Goal: Information Seeking & Learning: Find specific fact

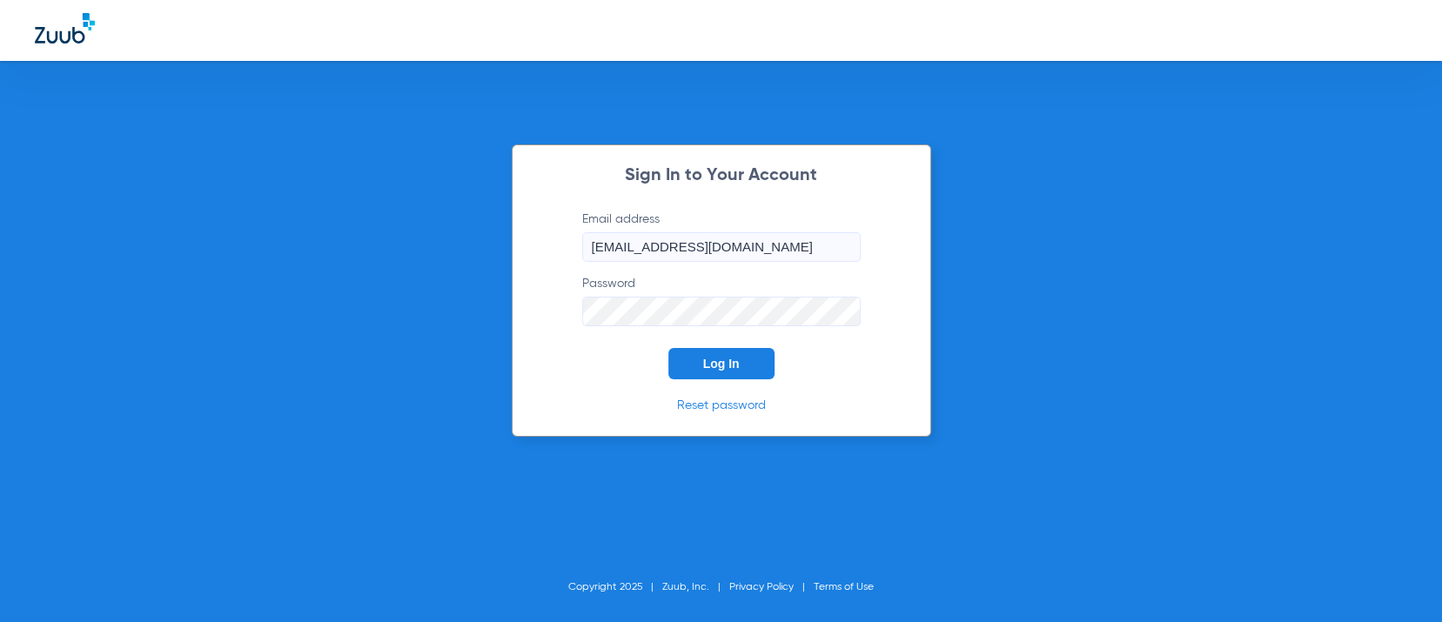
click at [733, 361] on span "Log In" at bounding box center [721, 364] width 37 height 14
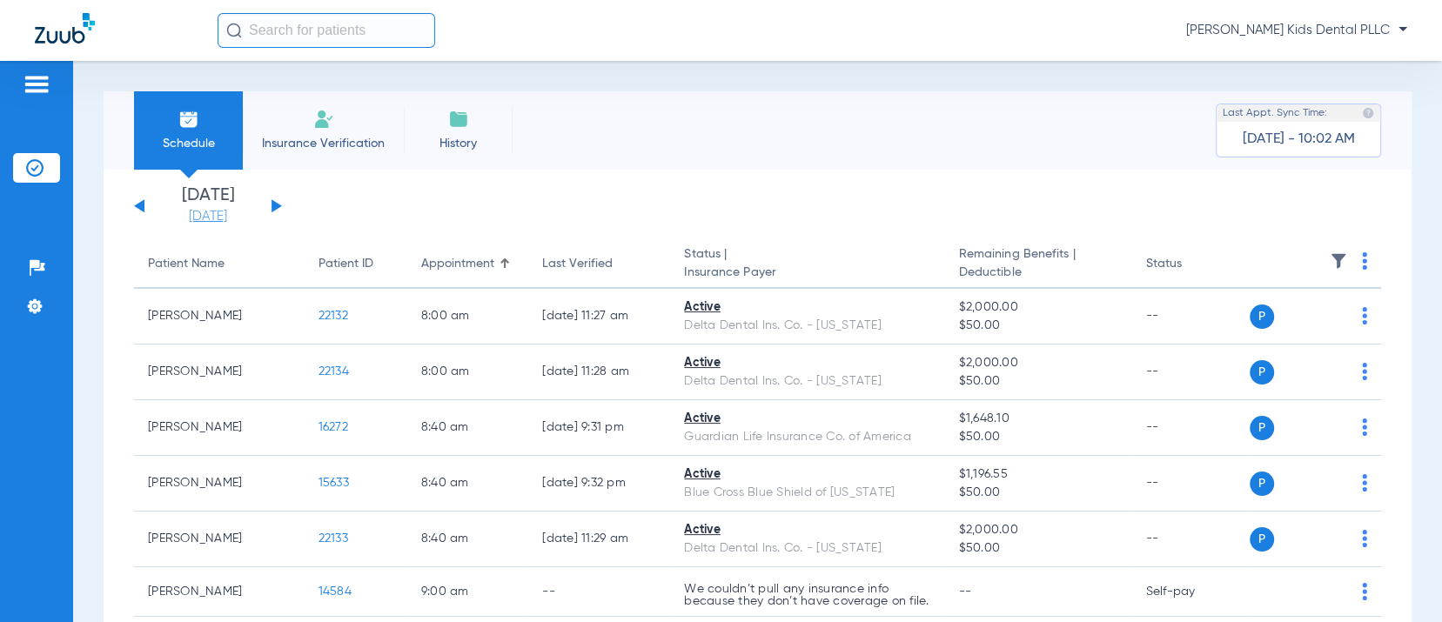
click at [195, 223] on link "[DATE]" at bounding box center [208, 216] width 104 height 17
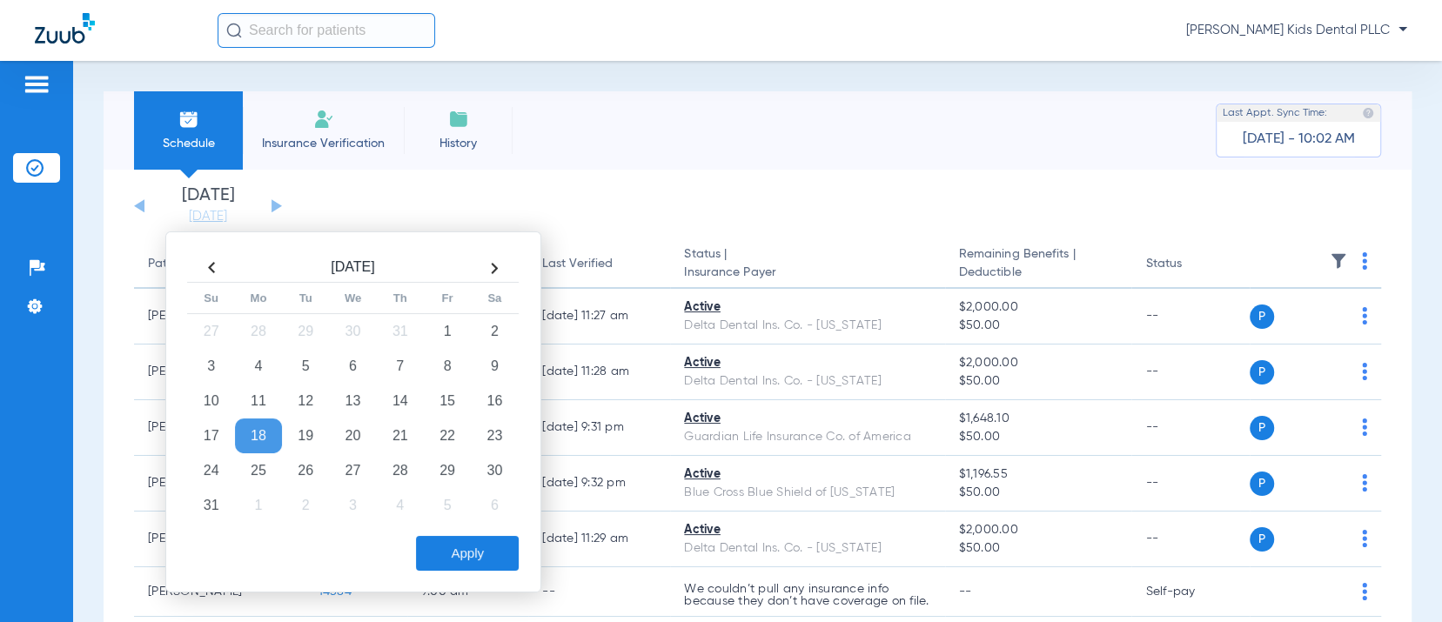
click at [455, 209] on app-single-date-navigator "[DATE] [DATE] [DATE] [DATE] [DATE] [DATE] [DATE] [DATE] [DATE] [DATE] [DATE] [D…" at bounding box center [757, 206] width 1247 height 38
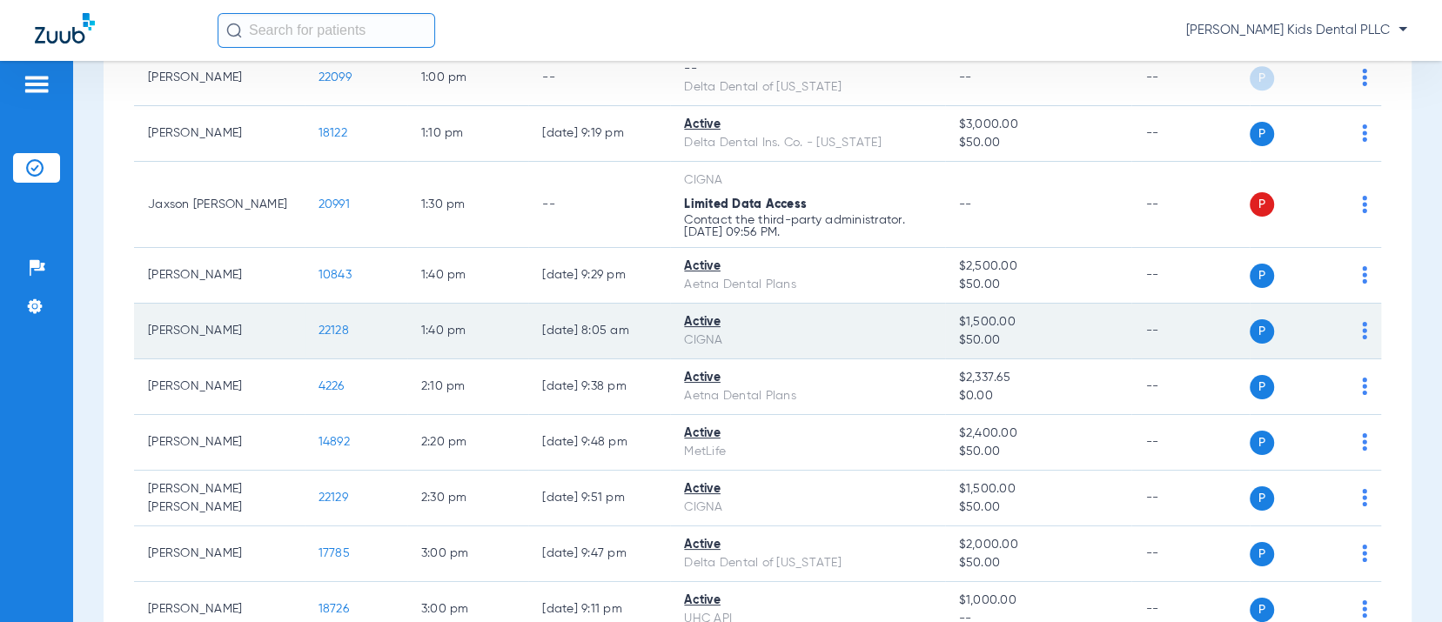
scroll to position [1522, 0]
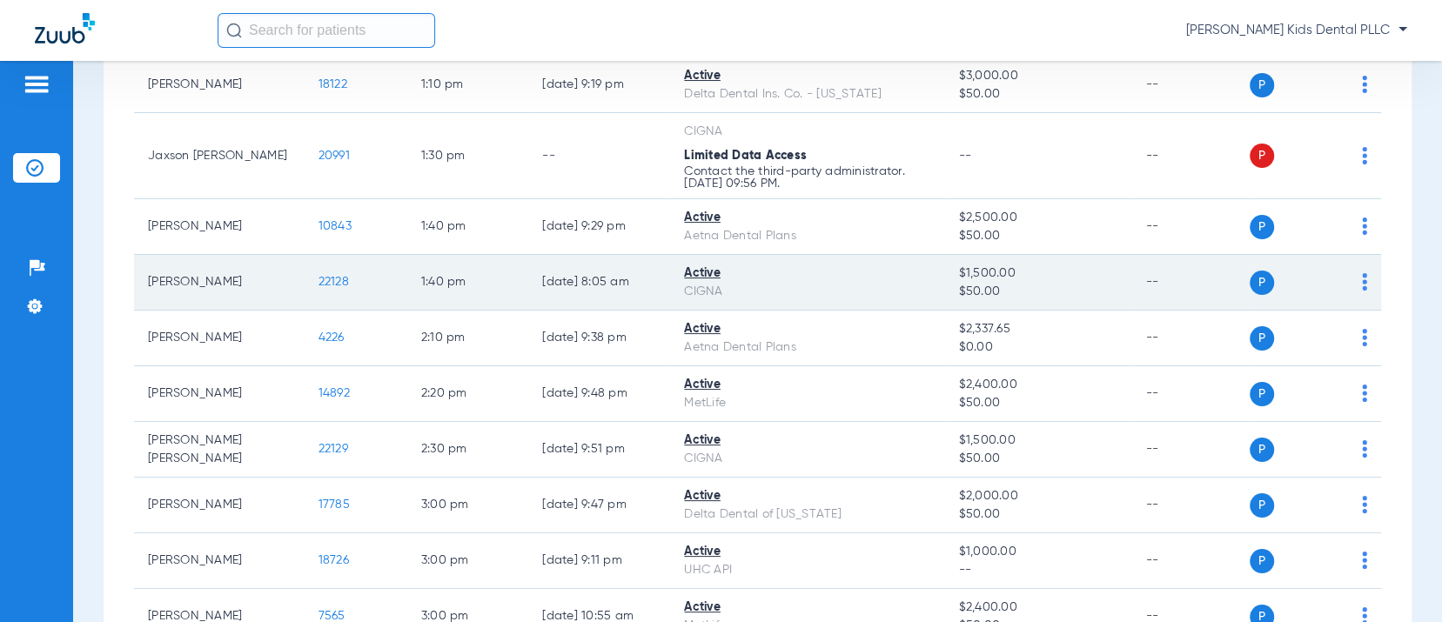
click at [333, 288] on span "22128" at bounding box center [333, 282] width 30 height 12
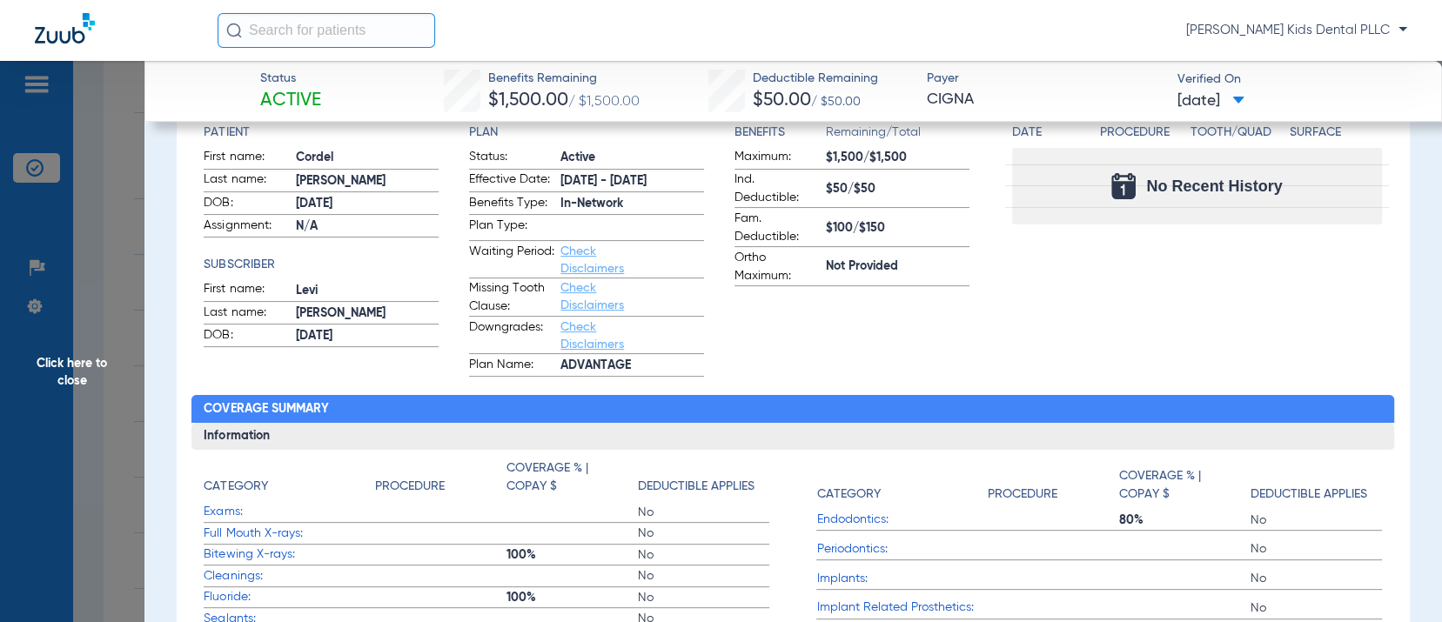
scroll to position [0, 0]
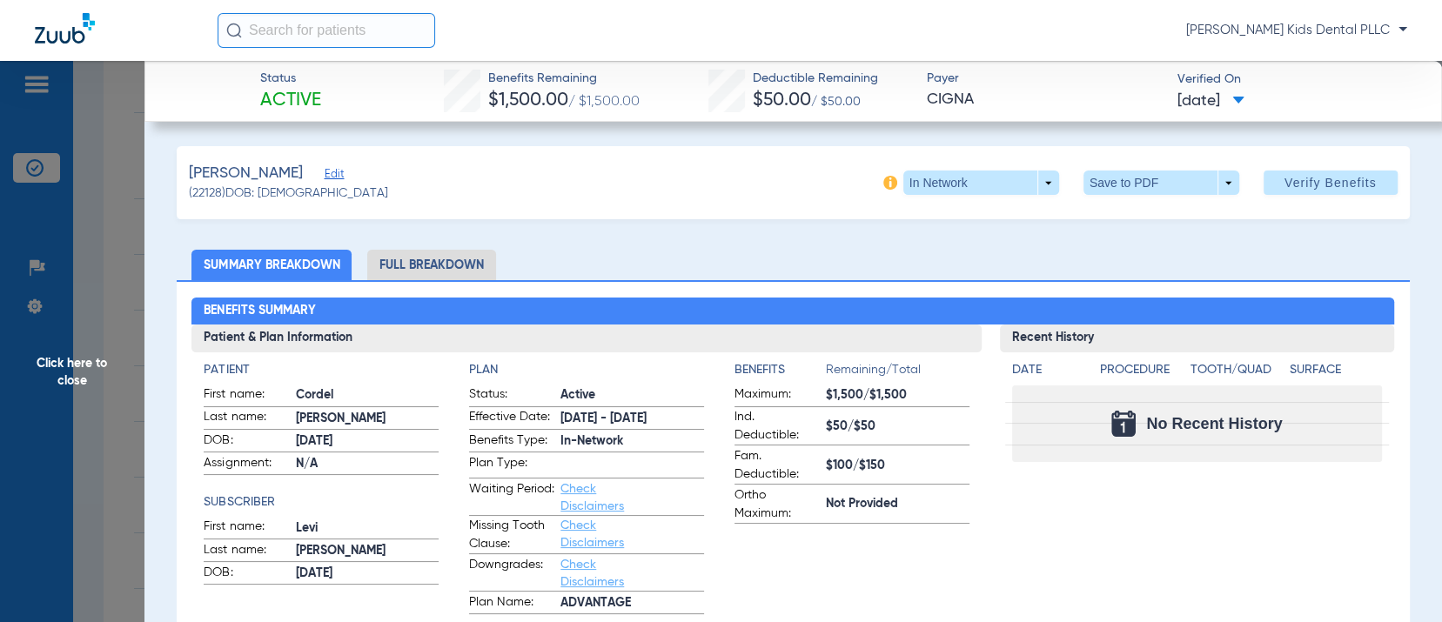
click at [424, 258] on li "Full Breakdown" at bounding box center [431, 265] width 129 height 30
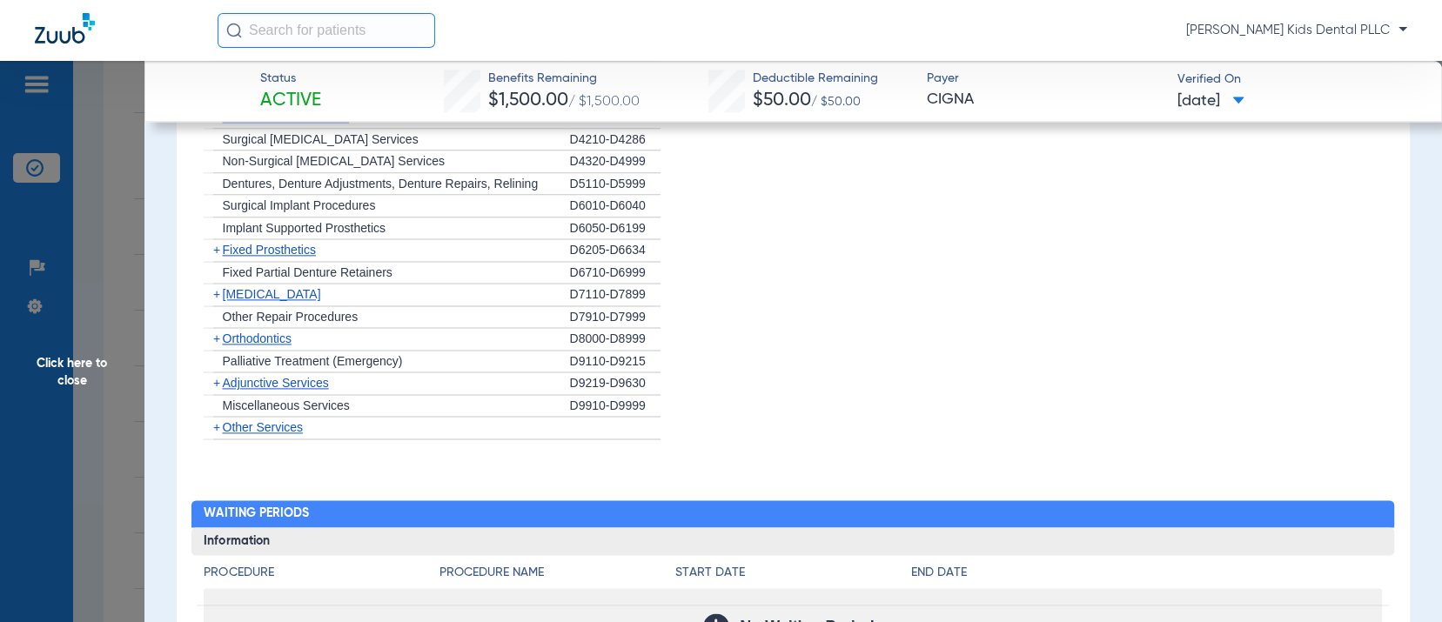
scroll to position [1414, 0]
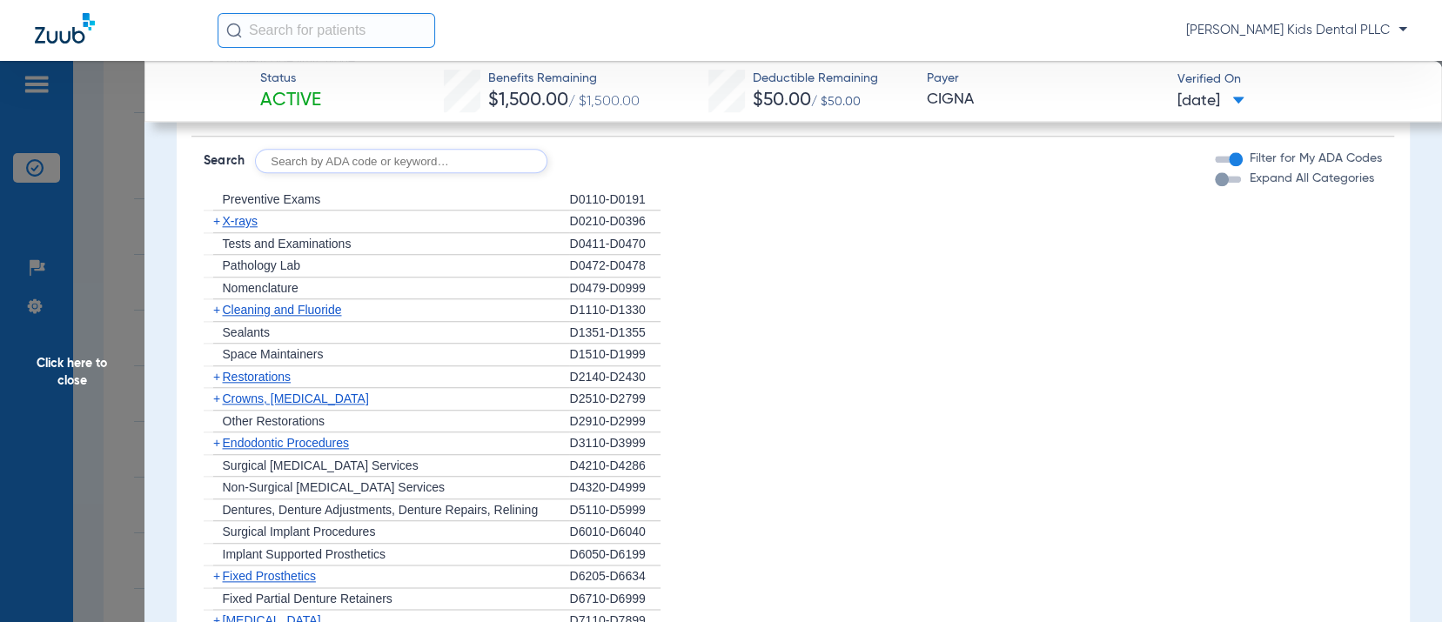
click at [313, 151] on input "text" at bounding box center [401, 161] width 292 height 24
type input "d2930"
click at [593, 166] on button "Search" at bounding box center [612, 161] width 69 height 24
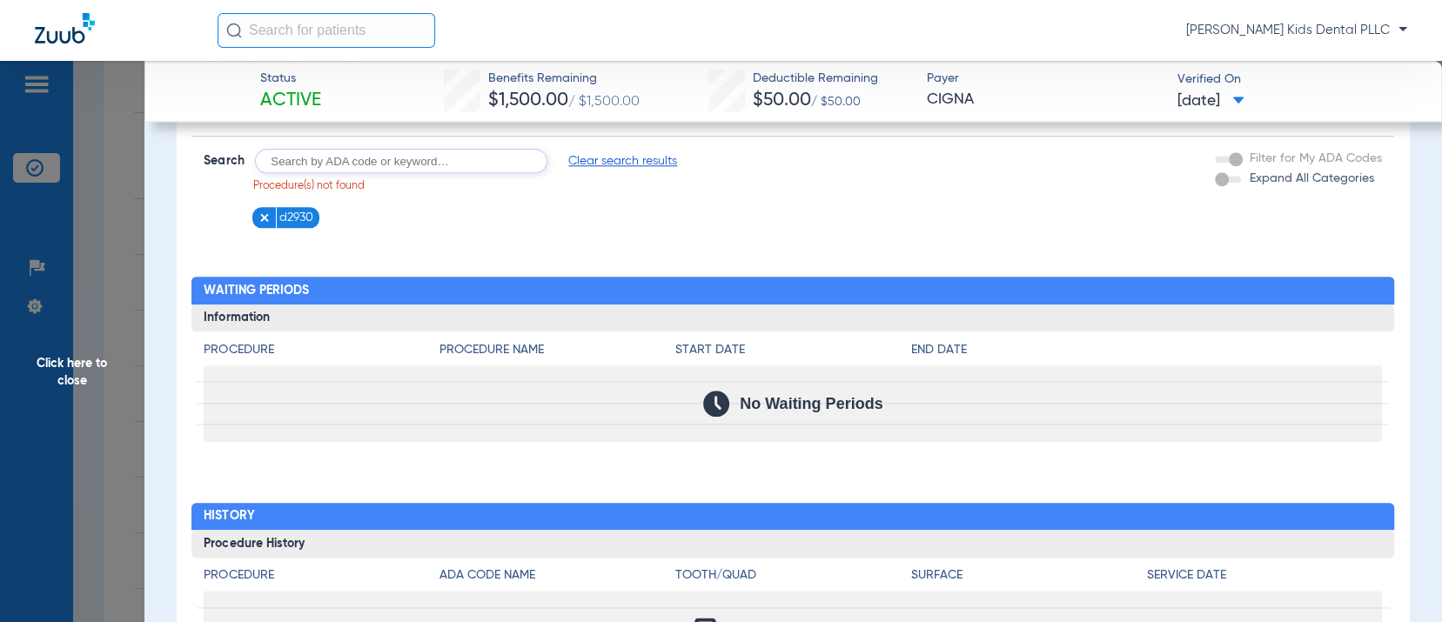
click at [325, 164] on input "text" at bounding box center [401, 161] width 292 height 24
type input "d2929"
click at [623, 163] on button "Search" at bounding box center [612, 161] width 69 height 24
click at [392, 161] on input "text" at bounding box center [401, 161] width 292 height 24
type input "d1354"
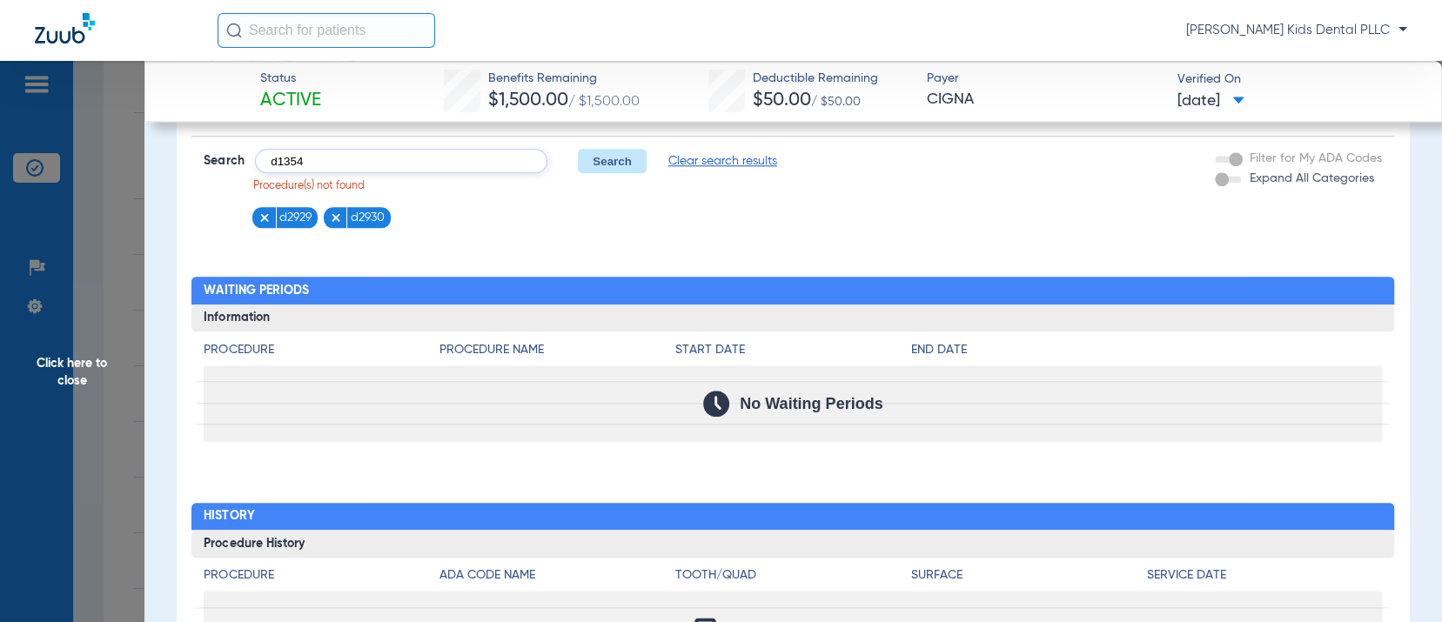
click at [592, 157] on button "Search" at bounding box center [612, 161] width 69 height 24
click at [396, 154] on input "text" at bounding box center [401, 161] width 292 height 24
type input "d1351a"
click at [610, 160] on button "Search" at bounding box center [612, 161] width 69 height 24
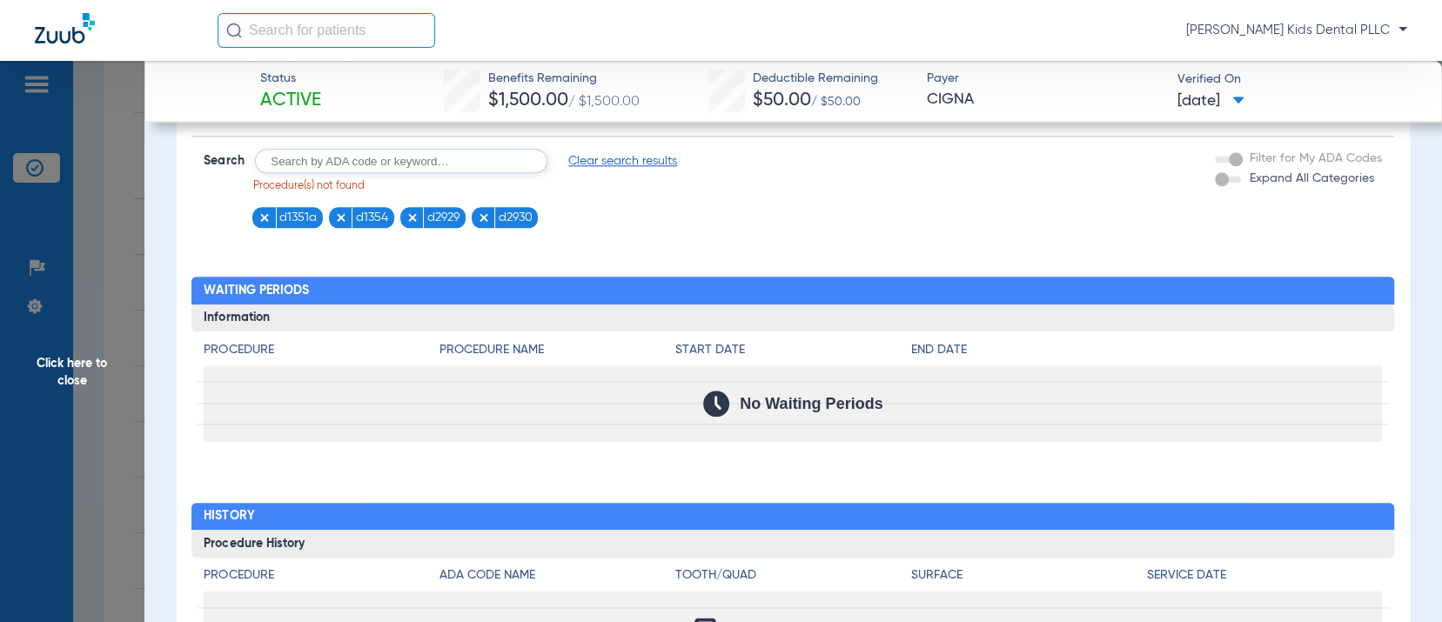
click at [333, 160] on input "text" at bounding box center [401, 161] width 292 height 24
click at [481, 213] on img at bounding box center [484, 217] width 12 height 12
click at [255, 215] on li "d1351a" at bounding box center [287, 218] width 70 height 22
click at [264, 217] on img at bounding box center [264, 217] width 12 height 12
click at [265, 208] on figure at bounding box center [266, 218] width 17 height 22
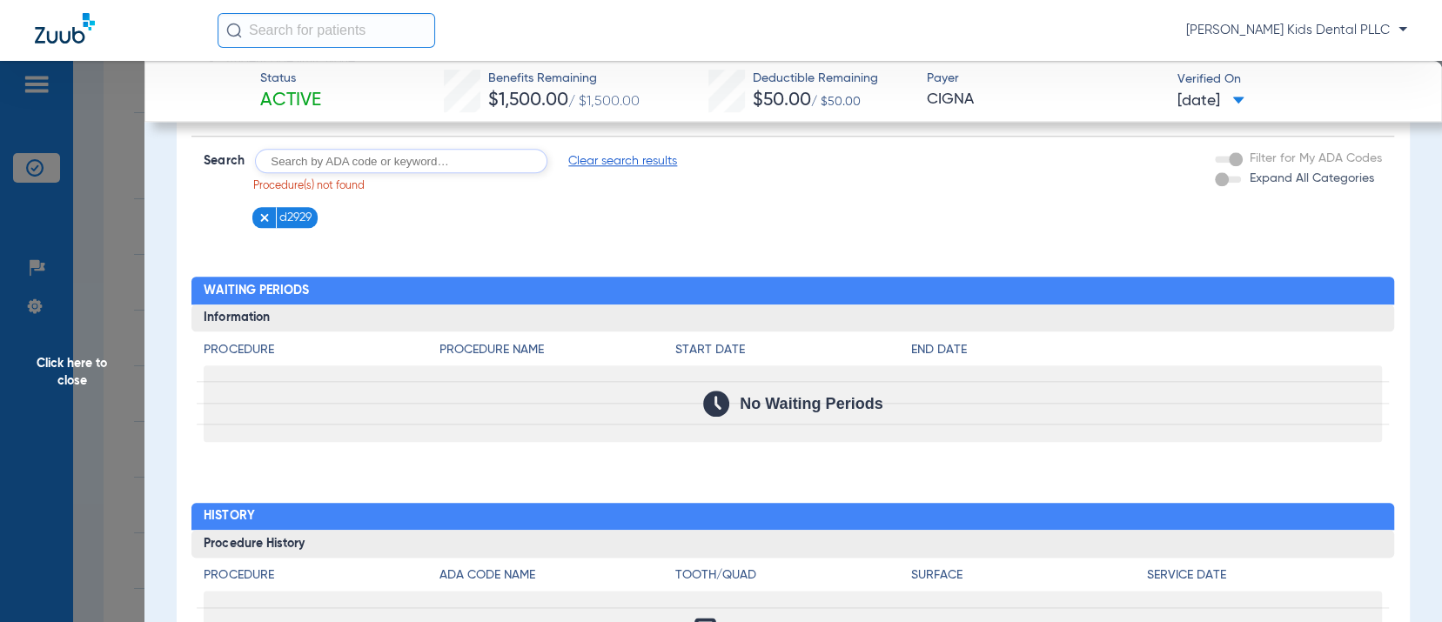
click at [265, 213] on img at bounding box center [264, 217] width 12 height 12
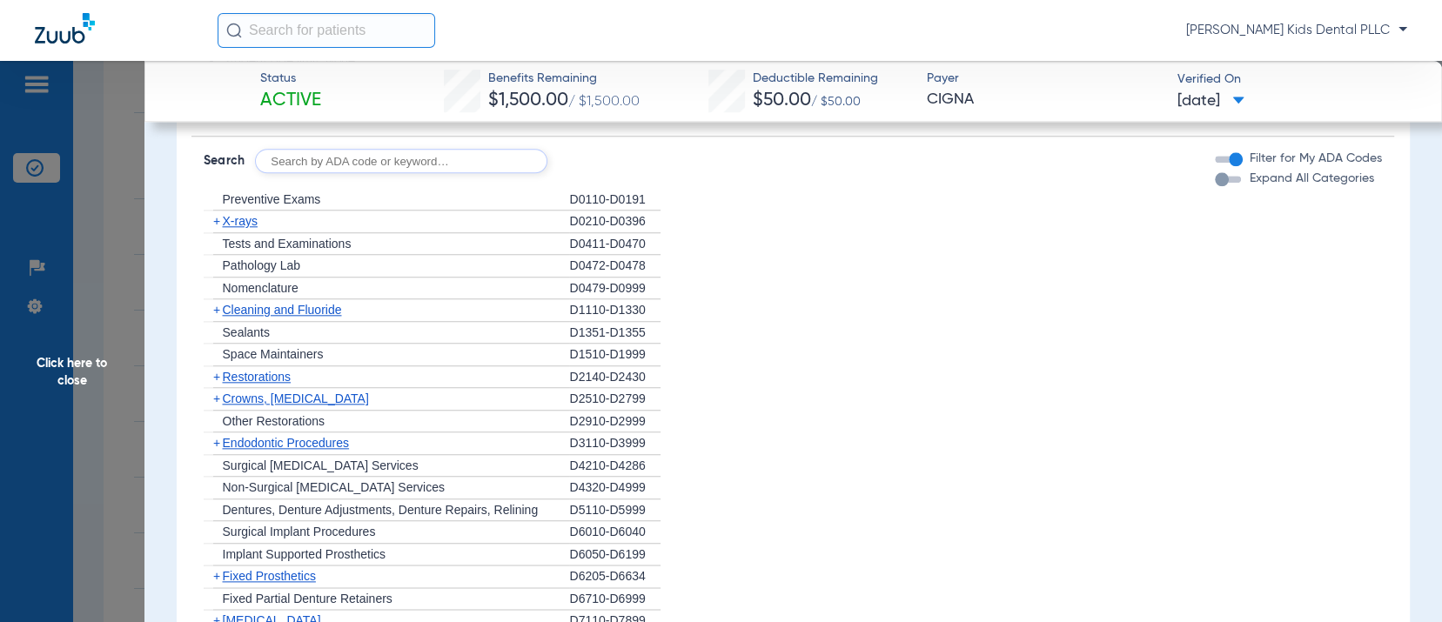
click at [314, 161] on input "text" at bounding box center [401, 161] width 292 height 24
type input "d7961"
click at [596, 168] on button "Search" at bounding box center [612, 161] width 69 height 24
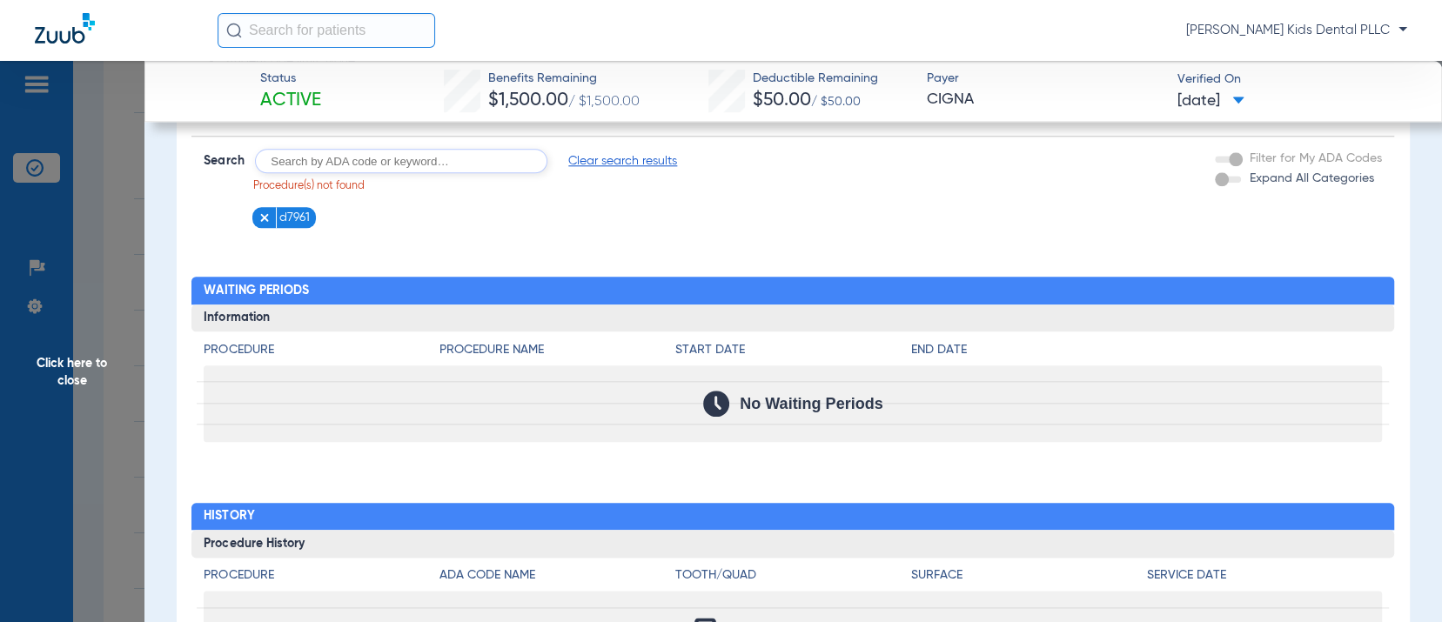
click at [350, 158] on input "text" at bounding box center [401, 161] width 292 height 24
type input "d7962"
click at [592, 170] on button "Search" at bounding box center [612, 161] width 69 height 24
